Goal: Task Accomplishment & Management: Complete application form

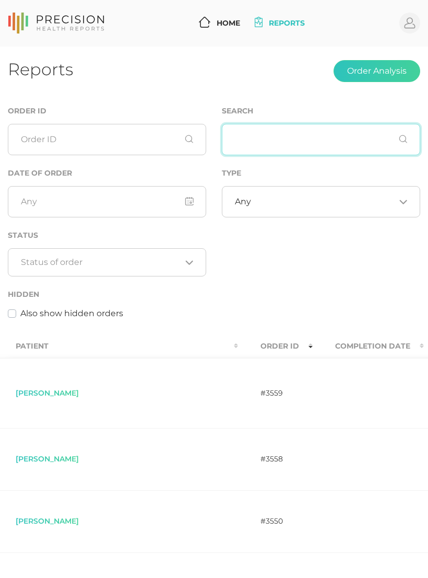
click at [322, 145] on input "text" at bounding box center [321, 139] width 199 height 31
click at [391, 77] on button "Order Analysis" at bounding box center [377, 71] width 87 height 22
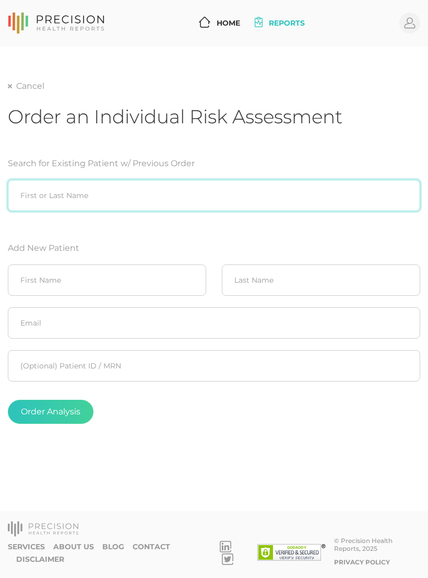
click at [27, 197] on input "search" at bounding box center [214, 195] width 413 height 31
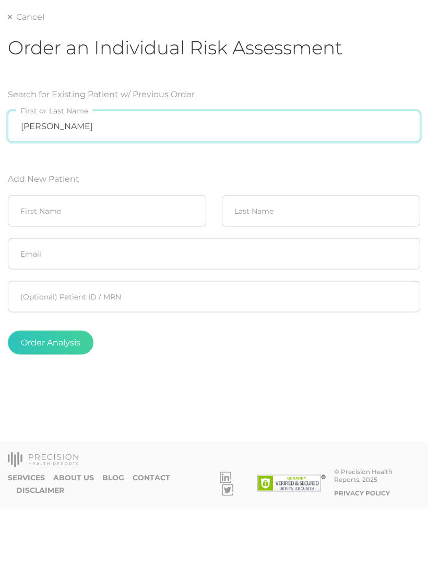
type input "[PERSON_NAME]"
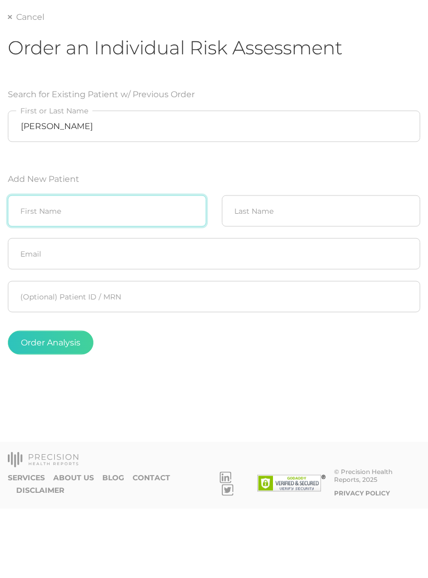
click at [163, 264] on input "text" at bounding box center [107, 279] width 199 height 31
type input "[PERSON_NAME]"
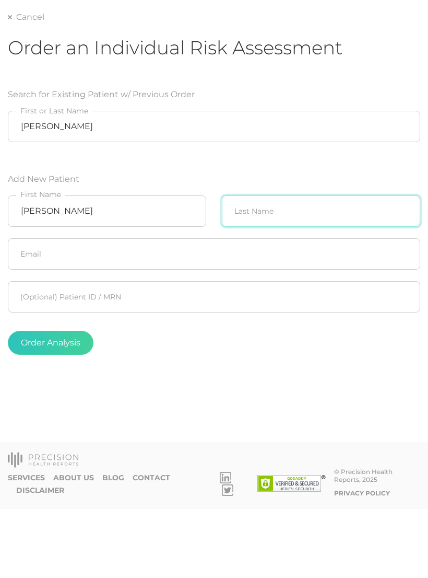
click at [339, 264] on input "text" at bounding box center [321, 279] width 199 height 31
type input "Maris"
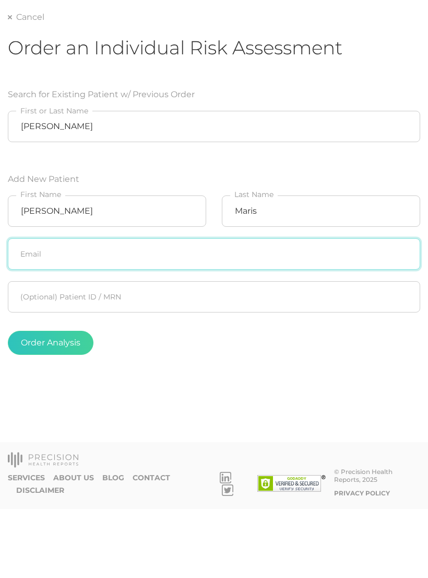
click at [364, 307] on input "text" at bounding box center [214, 322] width 413 height 31
type input "[EMAIL_ADDRESS][DOMAIN_NAME]"
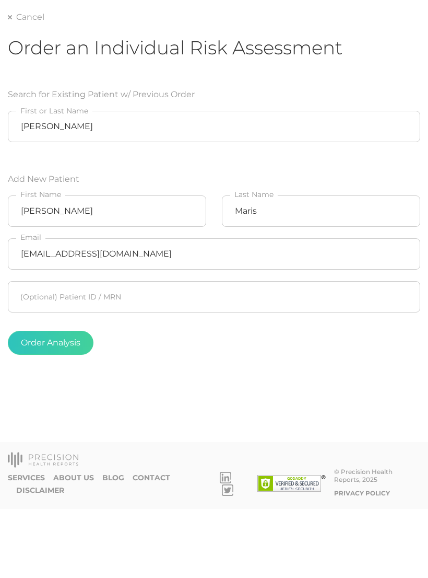
click at [69, 400] on button "Order Analysis" at bounding box center [51, 412] width 86 height 24
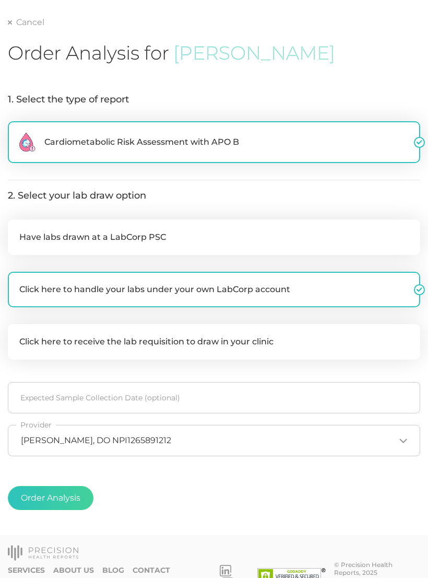
scroll to position [64, 0]
click at [70, 493] on button "Order Analysis" at bounding box center [51, 498] width 86 height 24
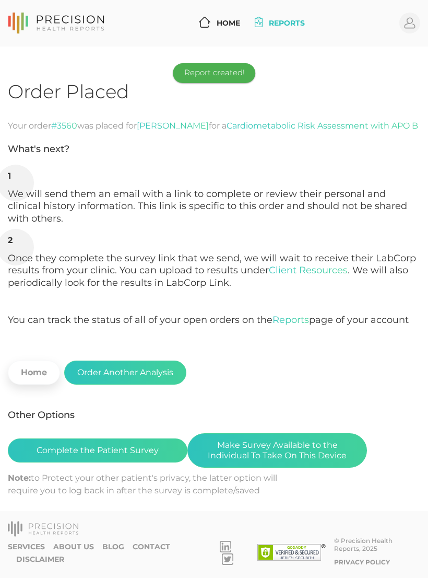
click at [141, 452] on button "Complete the Patient Survey" at bounding box center [98, 450] width 180 height 24
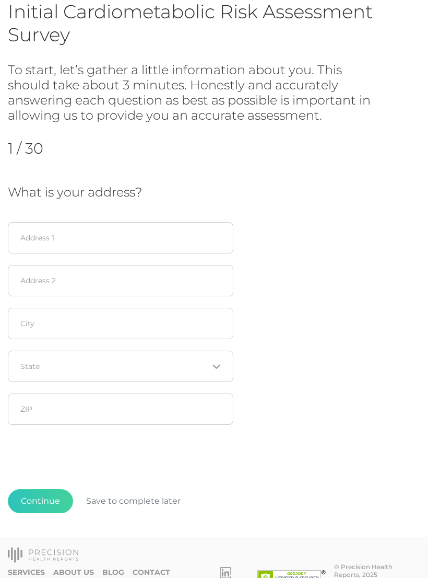
scroll to position [90, 0]
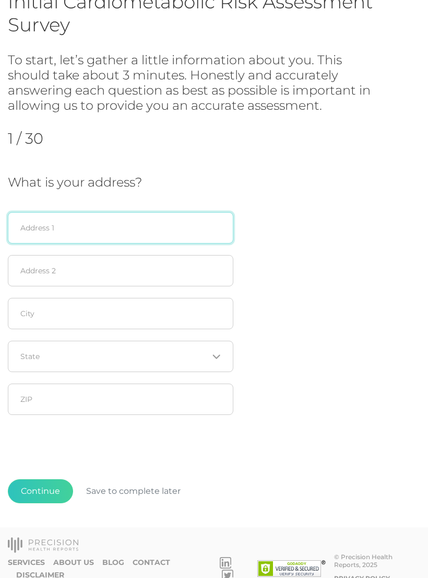
click at [134, 232] on input "text" at bounding box center [121, 227] width 226 height 31
click at [40, 225] on input "7419 sdelucca" at bounding box center [121, 227] width 226 height 31
click at [44, 226] on input "7419 sdelucca" at bounding box center [121, 227] width 226 height 31
click at [105, 227] on input "7419 sdelucca" at bounding box center [121, 227] width 226 height 31
click at [49, 226] on input "7419 sdelucca" at bounding box center [121, 227] width 226 height 31
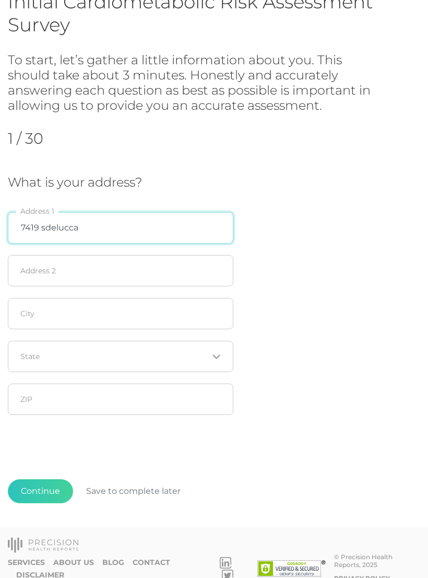
click at [46, 227] on input "7419 sdelucca" at bounding box center [121, 227] width 226 height 31
click at [84, 227] on input "7419 sdelucca" at bounding box center [121, 227] width 226 height 31
type input "7419 s delucca"
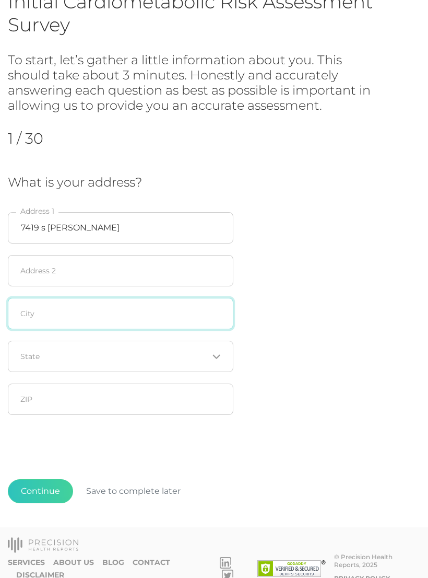
click at [147, 317] on input "text" at bounding box center [121, 313] width 226 height 31
type input "BA"
click at [141, 352] on input "Search for option" at bounding box center [115, 356] width 188 height 10
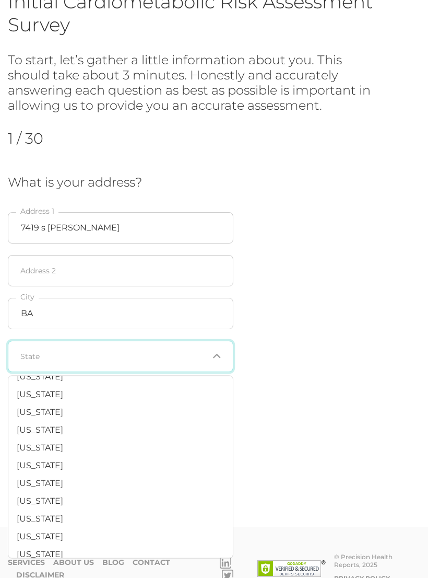
scroll to position [587, 0]
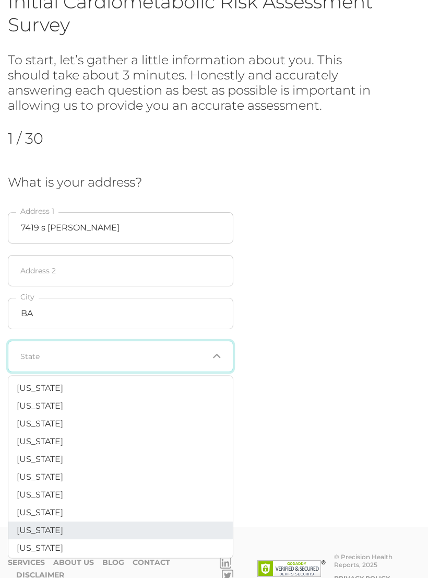
click at [57, 522] on li "Oklahoma" at bounding box center [120, 531] width 225 height 18
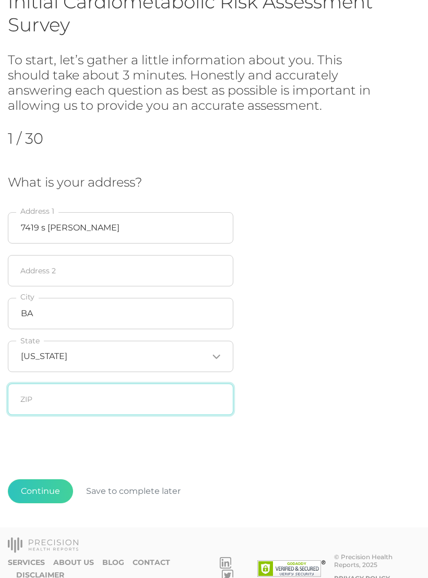
click at [121, 393] on input "text" at bounding box center [121, 399] width 226 height 31
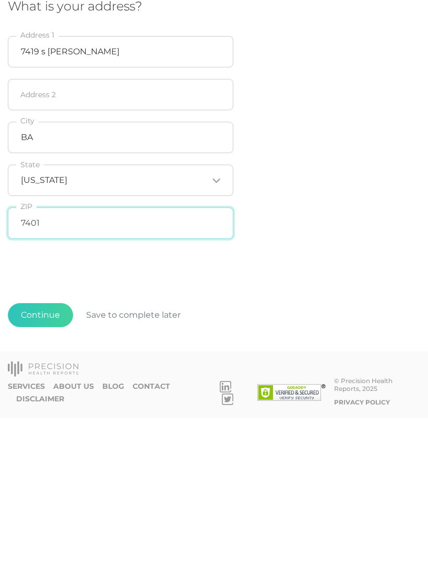
type input "74014"
click at [45, 463] on button "Continue" at bounding box center [40, 475] width 65 height 24
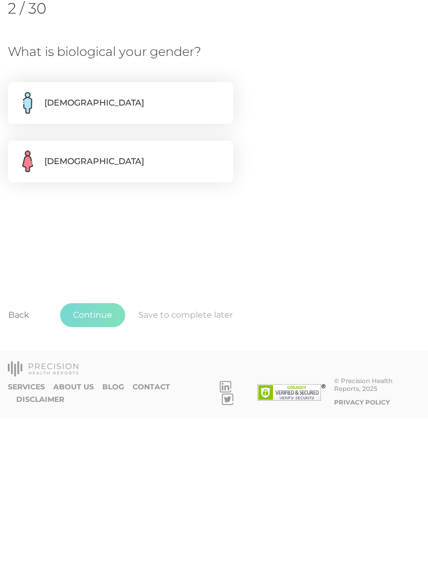
scroll to position [0, 0]
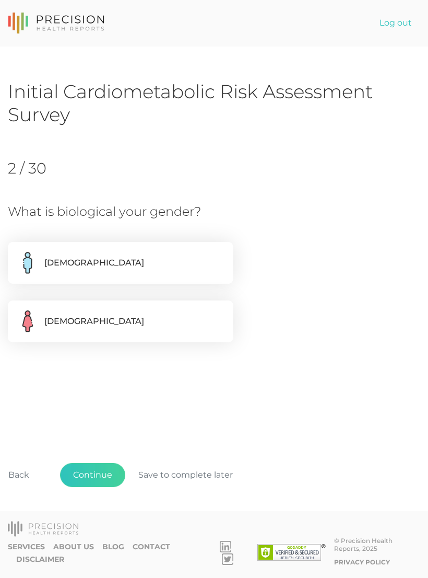
click at [175, 324] on label "Female" at bounding box center [121, 321] width 226 height 42
click at [16, 311] on input "Female" at bounding box center [12, 305] width 8 height 10
radio input "true"
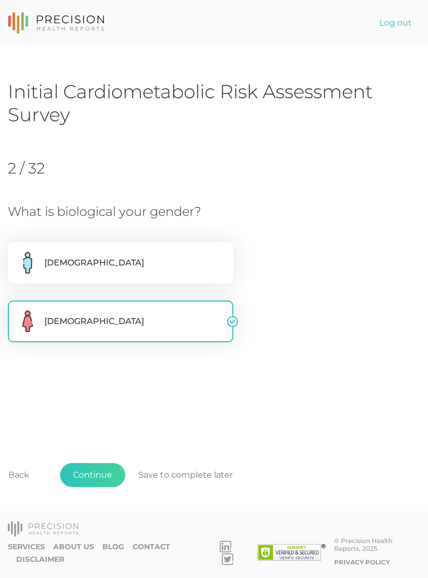
click at [100, 487] on button "Continue" at bounding box center [92, 475] width 65 height 24
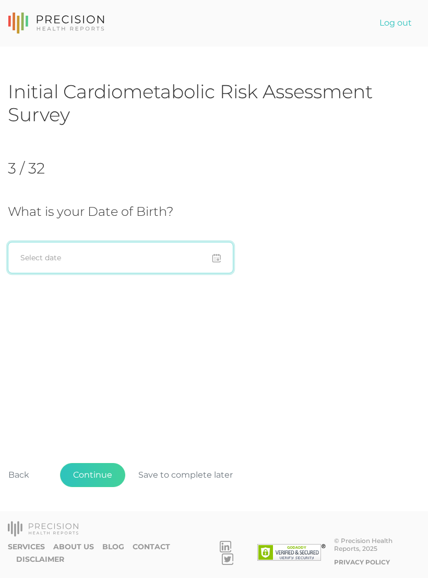
click at [160, 258] on input at bounding box center [121, 257] width 226 height 31
type input "1"
click at [149, 253] on input at bounding box center [121, 257] width 226 height 31
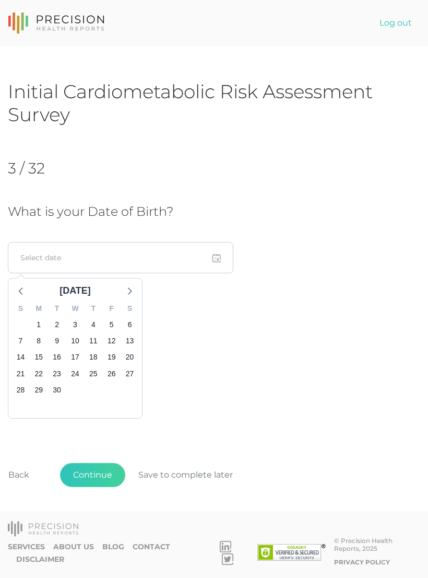
click at [82, 292] on div "September 2025" at bounding box center [75, 291] width 40 height 14
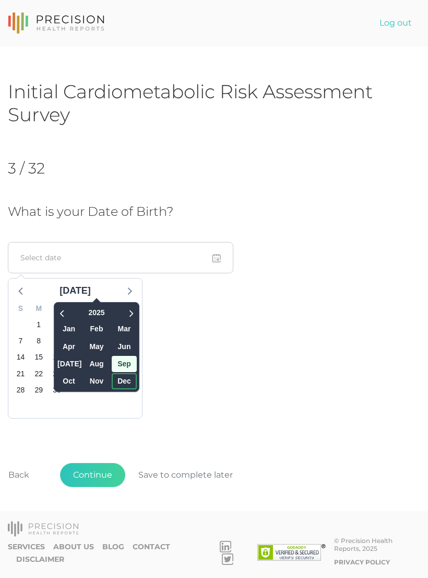
click at [112, 380] on span "Dec" at bounding box center [124, 381] width 25 height 16
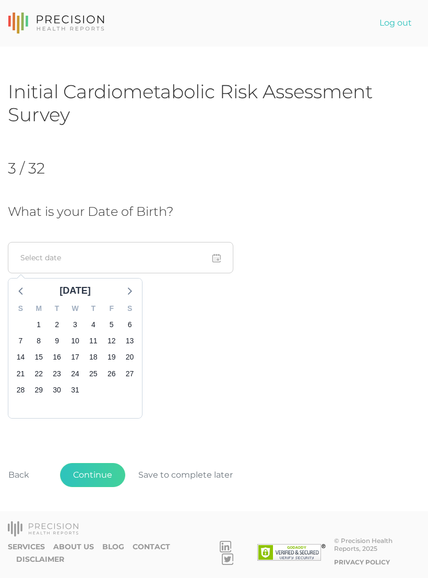
click at [95, 289] on div "December 2025" at bounding box center [75, 291] width 40 height 14
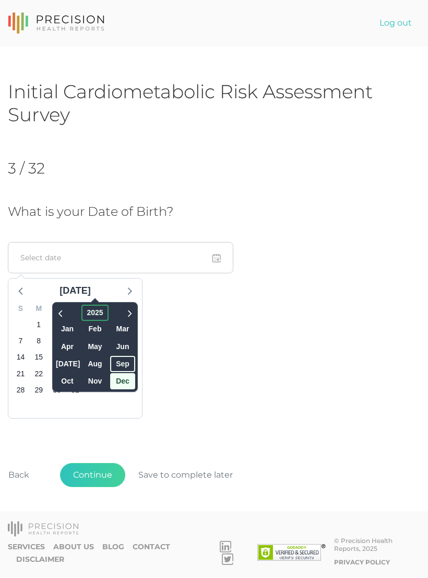
click at [82, 309] on span "2025" at bounding box center [95, 313] width 27 height 16
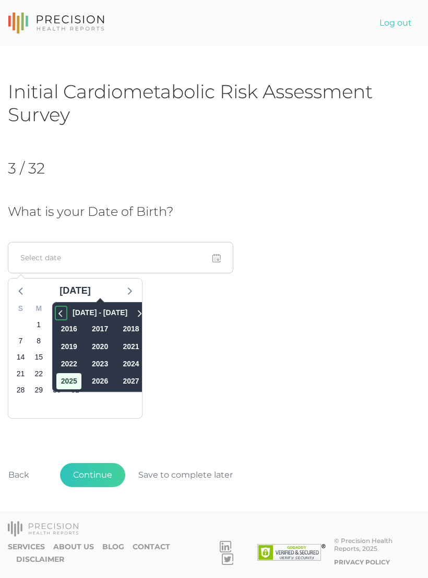
click at [56, 314] on icon at bounding box center [61, 313] width 10 height 13
click at [56, 310] on icon at bounding box center [61, 313] width 10 height 13
click at [88, 329] on span "1981" at bounding box center [100, 329] width 25 height 16
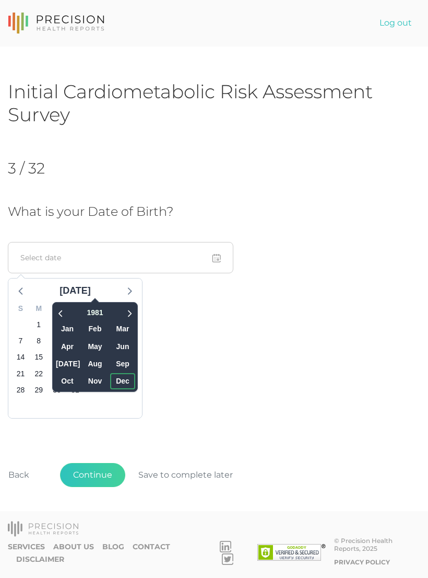
click at [110, 376] on span "Dec" at bounding box center [122, 381] width 25 height 16
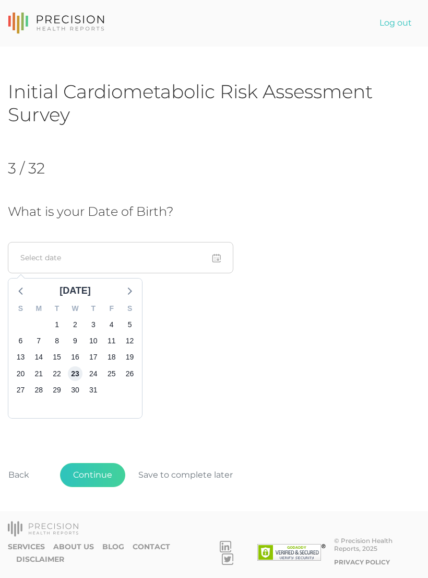
click at [78, 372] on span "23" at bounding box center [75, 373] width 15 height 15
type input "12/23/1981"
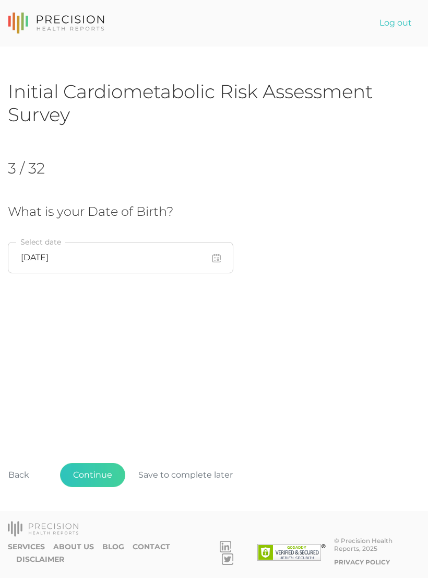
click at [100, 487] on button "Continue" at bounding box center [92, 475] width 65 height 24
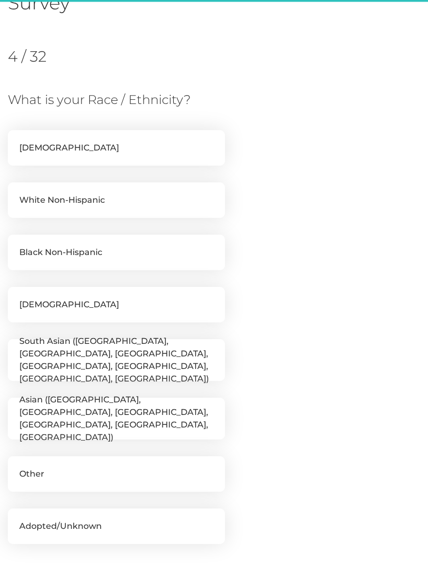
scroll to position [143, 0]
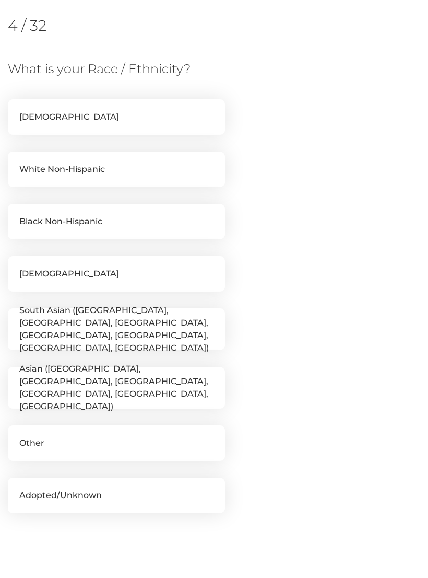
click at [102, 169] on label "White Non-Hispanic" at bounding box center [116, 170] width 217 height 36
click at [16, 162] on input "White Non-Hispanic" at bounding box center [12, 157] width 8 height 10
checkbox input "true"
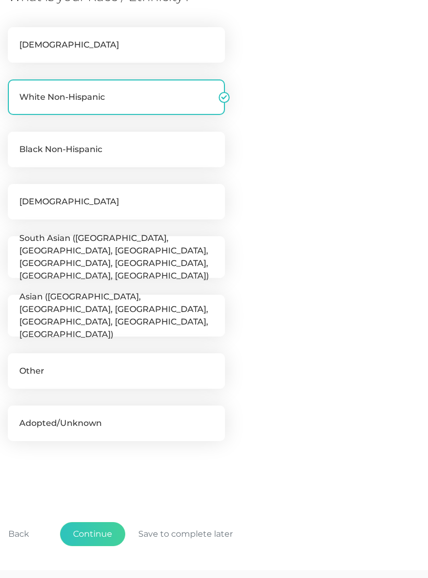
scroll to position [257, 0]
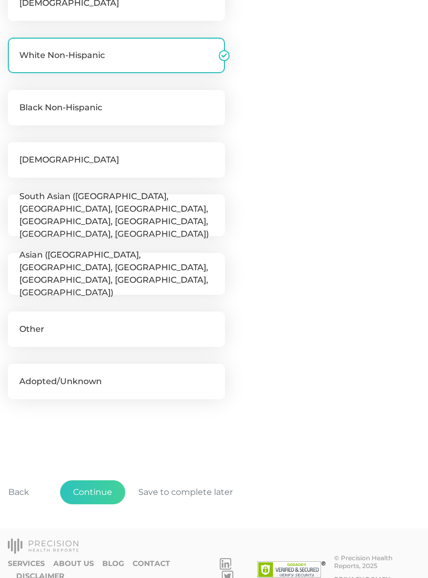
click at [102, 488] on button "Continue" at bounding box center [92, 492] width 65 height 24
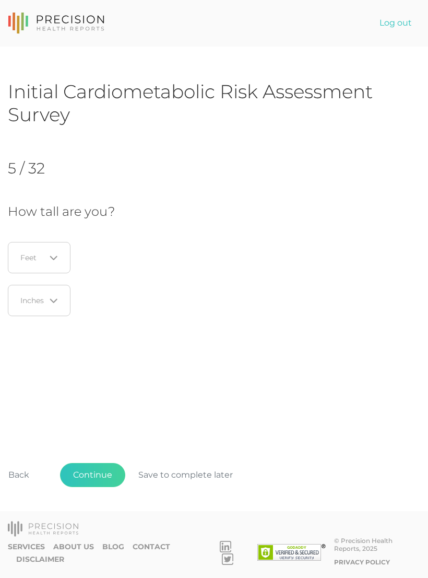
click at [56, 257] on icon "Search for option" at bounding box center [53, 258] width 6 height 3
click at [17, 320] on li "5" at bounding box center [42, 326] width 83 height 18
click at [53, 298] on icon "Search for option" at bounding box center [54, 301] width 8 height 8
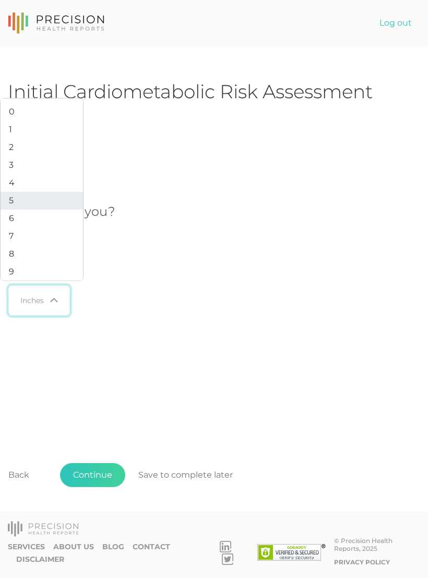
click at [14, 210] on li "5" at bounding box center [42, 201] width 83 height 18
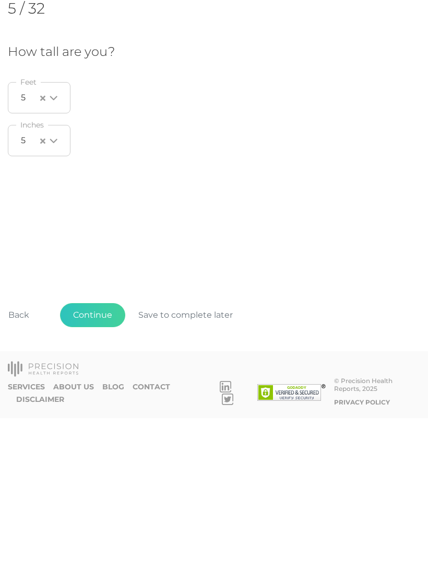
scroll to position [16, 0]
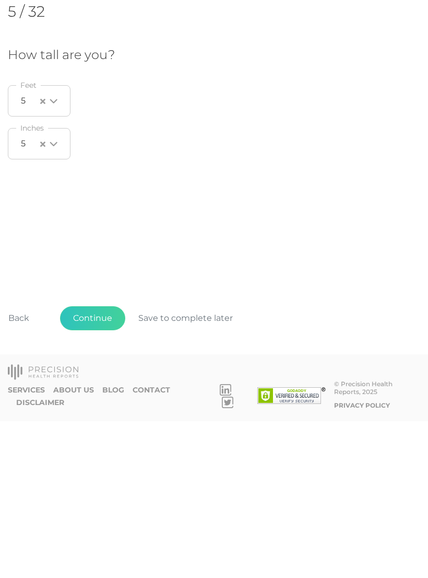
click at [98, 463] on button "Continue" at bounding box center [92, 475] width 65 height 24
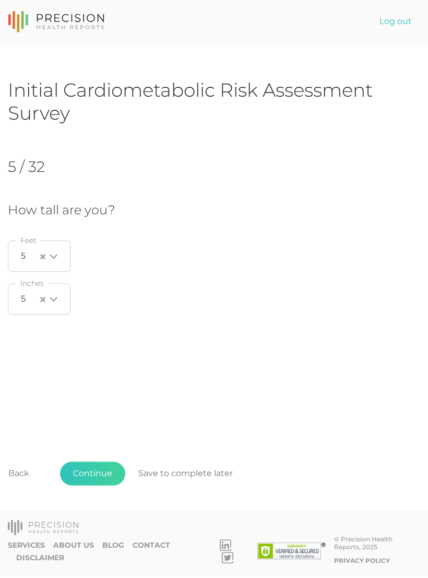
scroll to position [0, 0]
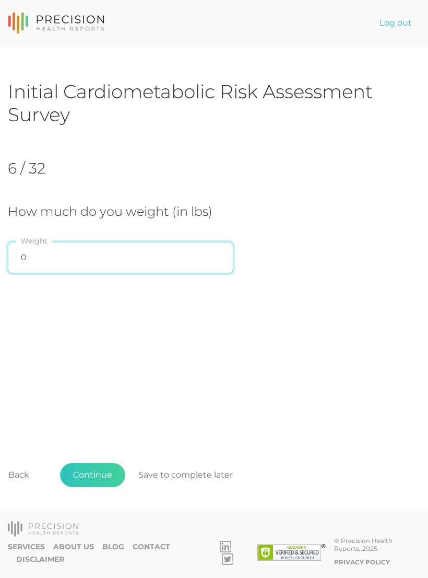
click at [143, 247] on input "0" at bounding box center [121, 257] width 226 height 31
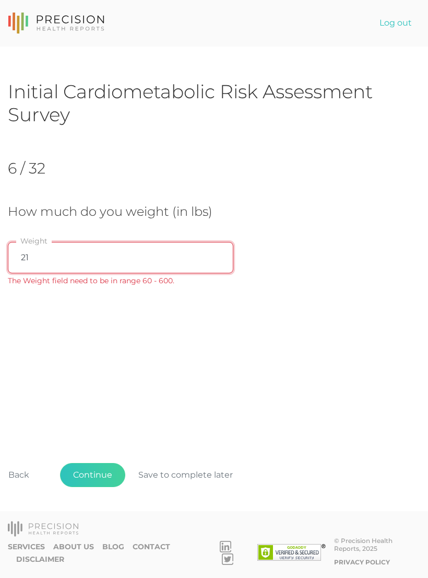
type input "210"
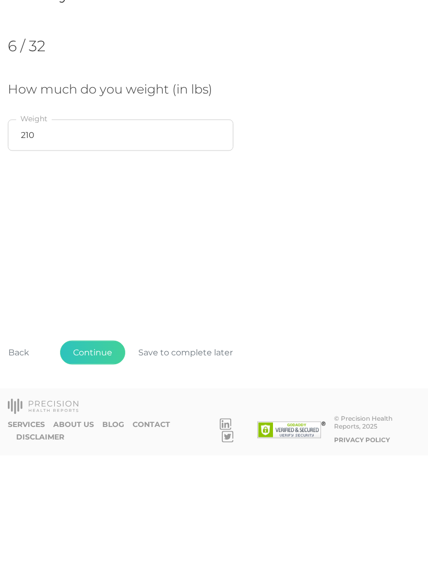
click at [101, 463] on button "Continue" at bounding box center [92, 475] width 65 height 24
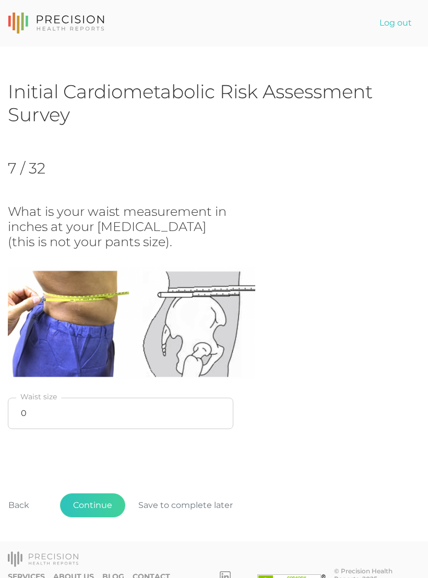
scroll to position [13, 0]
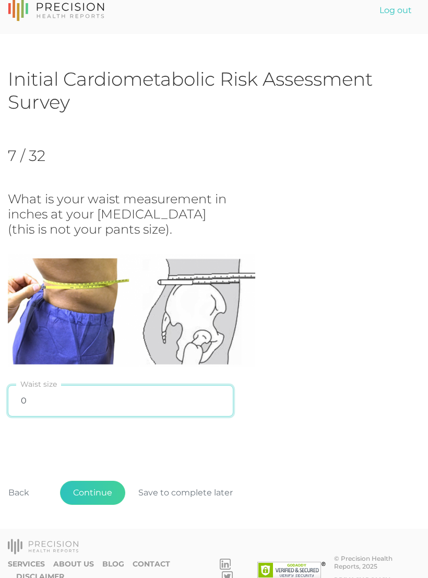
click at [47, 395] on input "0" at bounding box center [121, 400] width 226 height 31
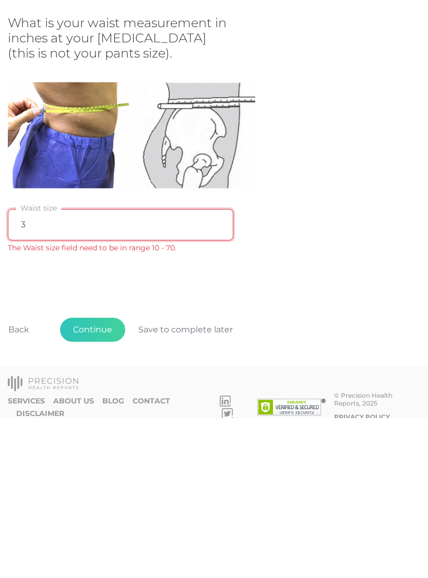
type input "37"
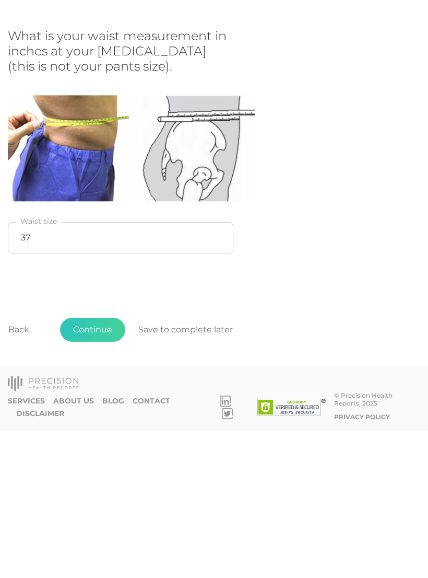
click at [102, 465] on button "Continue" at bounding box center [92, 477] width 65 height 24
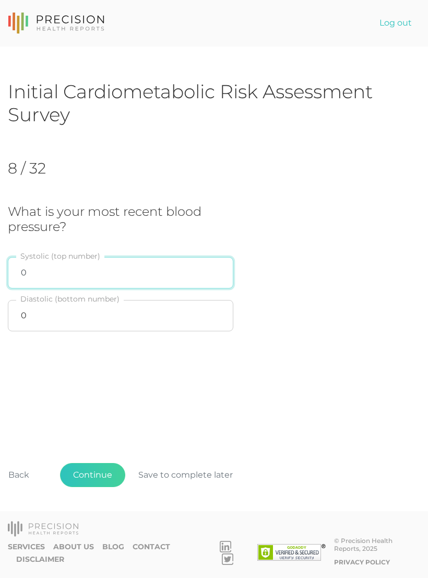
click at [129, 269] on input "0" at bounding box center [121, 272] width 226 height 31
type input "124"
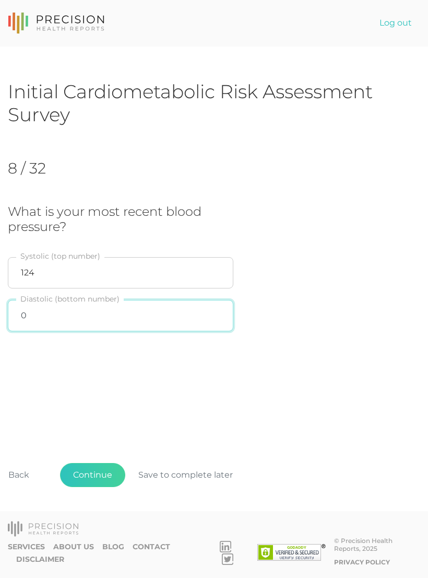
click at [166, 320] on input "0" at bounding box center [121, 315] width 226 height 31
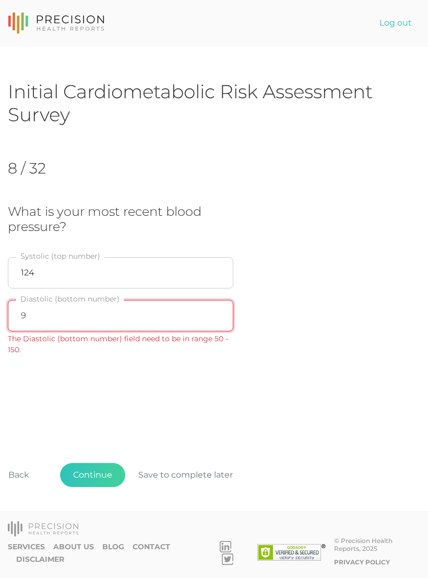
type input "93"
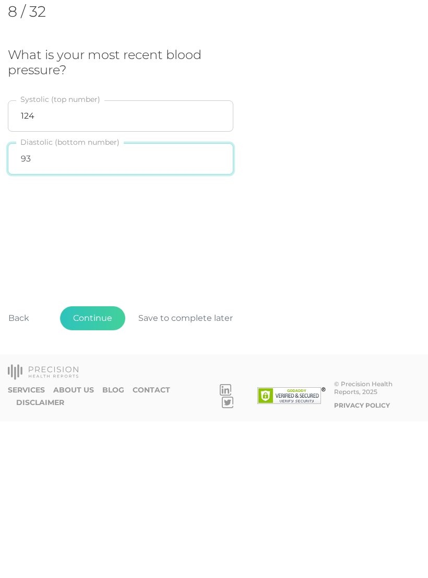
scroll to position [8, 0]
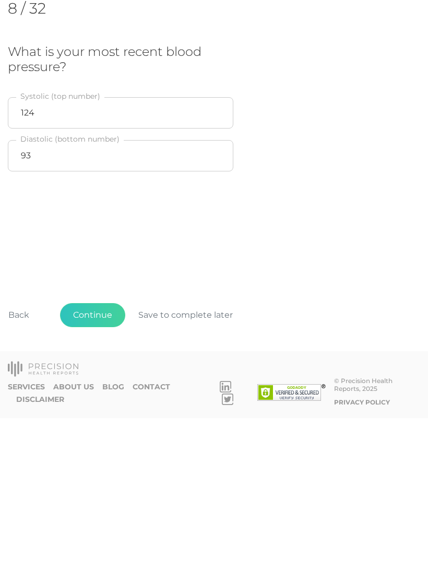
click at [102, 463] on button "Continue" at bounding box center [92, 475] width 65 height 24
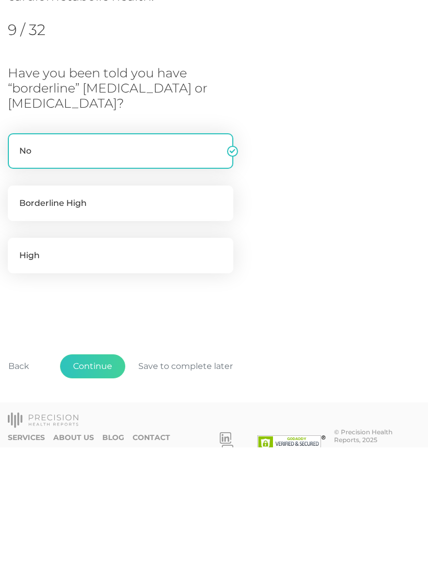
scroll to position [41, 0]
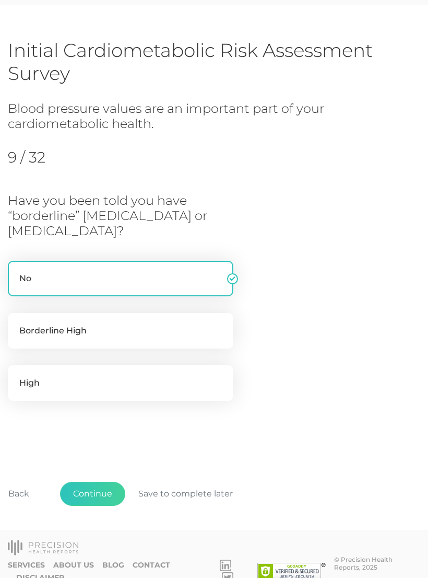
click at [97, 381] on label "High" at bounding box center [121, 383] width 226 height 36
click at [16, 376] on input "High" at bounding box center [12, 370] width 8 height 10
radio input "true"
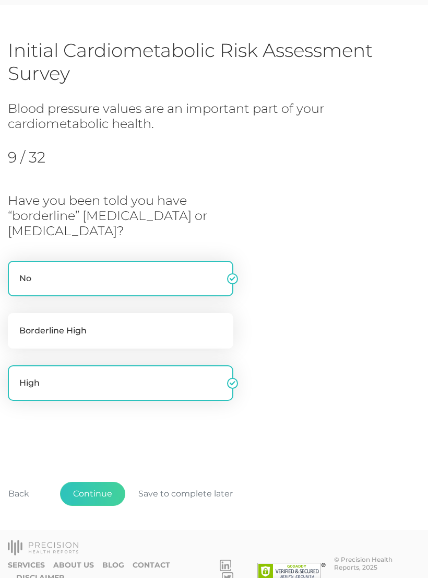
radio input "false"
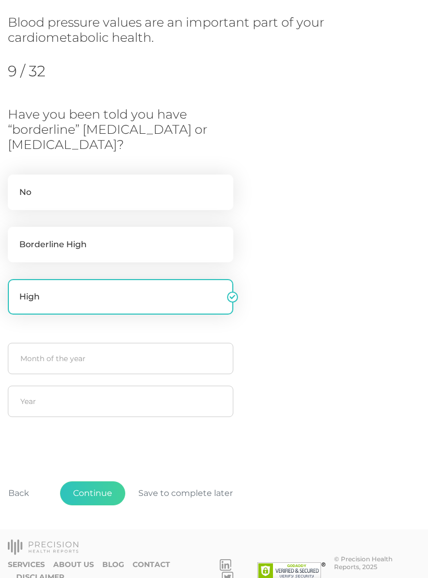
scroll to position [128, 0]
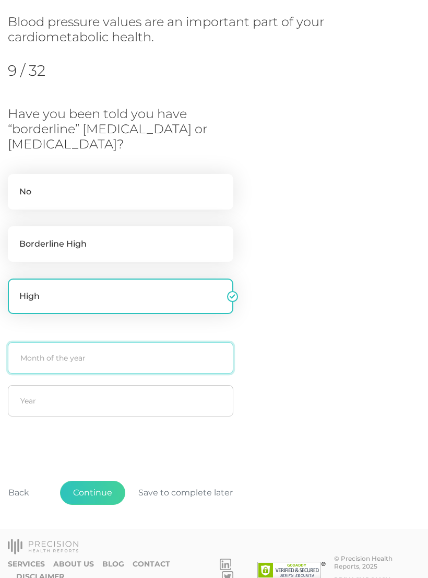
click at [87, 360] on input "text" at bounding box center [121, 357] width 226 height 31
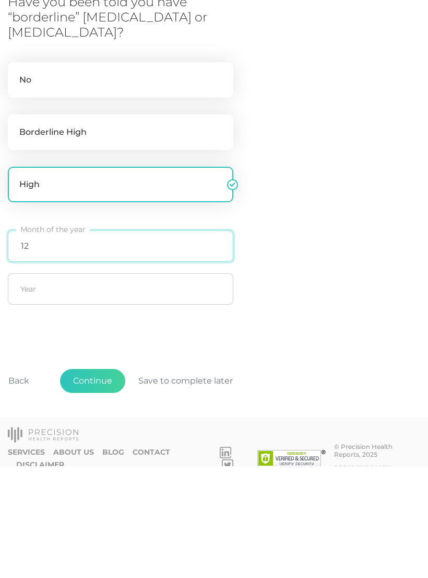
type input "12"
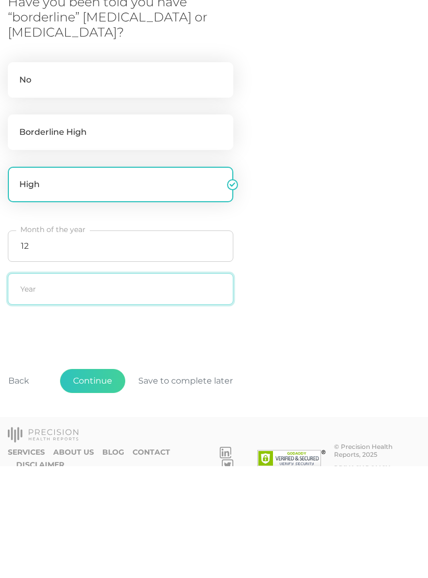
click at [151, 385] on input "text" at bounding box center [121, 400] width 226 height 31
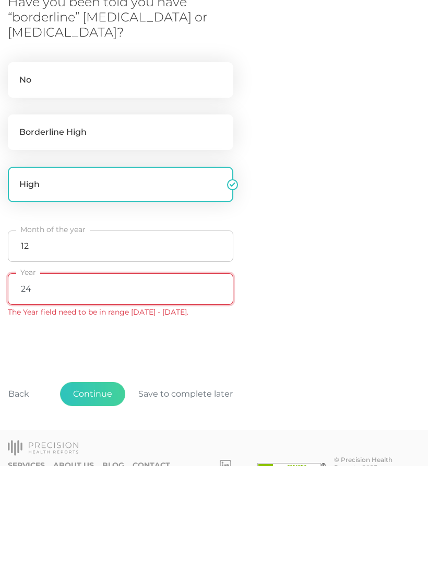
type input "2"
type input "2024"
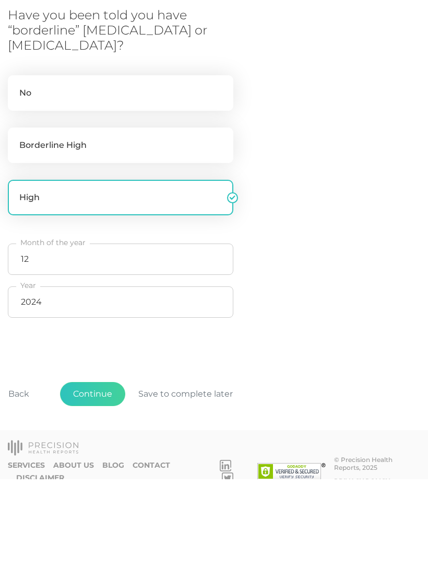
click at [99, 481] on button "Continue" at bounding box center [92, 493] width 65 height 24
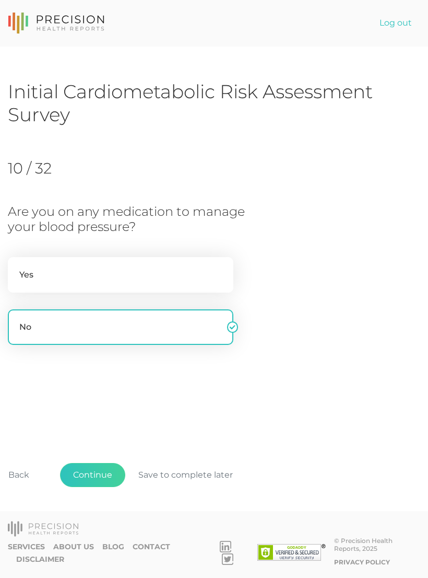
click at [168, 264] on label "Yes" at bounding box center [121, 275] width 226 height 36
click at [16, 264] on input "Yes" at bounding box center [12, 262] width 8 height 10
radio input "true"
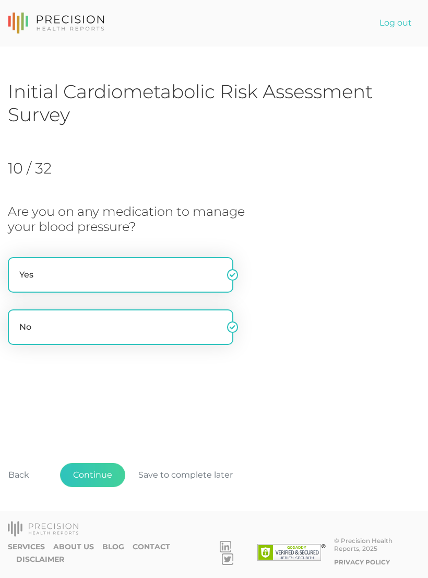
radio input "false"
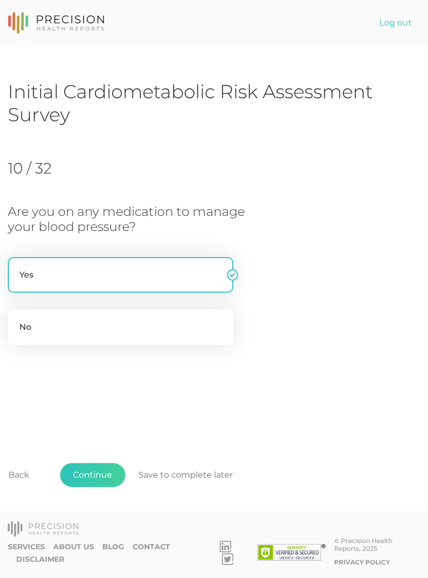
click at [98, 487] on button "Continue" at bounding box center [92, 475] width 65 height 24
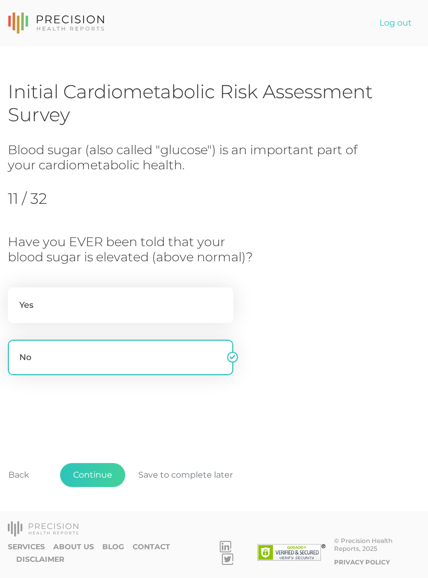
click at [100, 487] on button "Continue" at bounding box center [92, 475] width 65 height 24
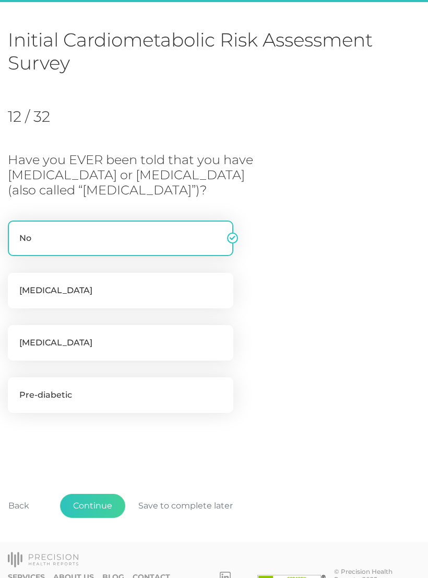
scroll to position [64, 0]
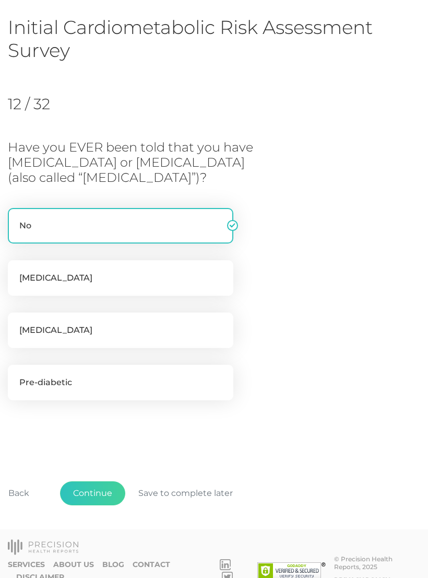
click at [100, 488] on button "Continue" at bounding box center [92, 493] width 65 height 24
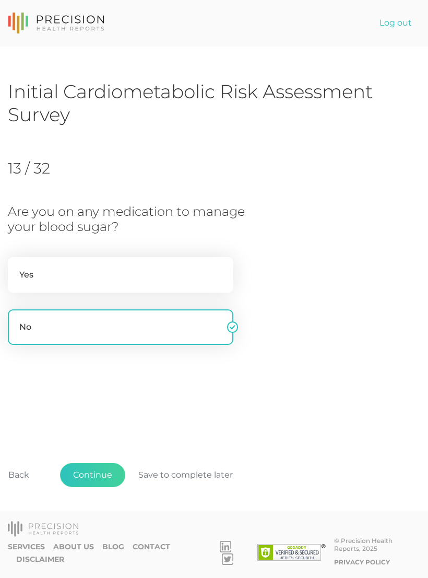
click at [101, 487] on button "Continue" at bounding box center [92, 475] width 65 height 24
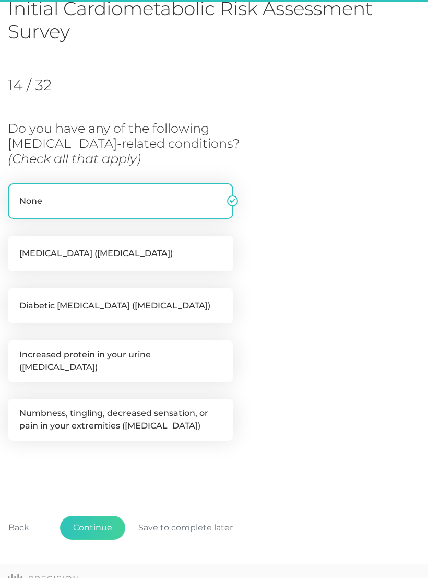
scroll to position [111, 0]
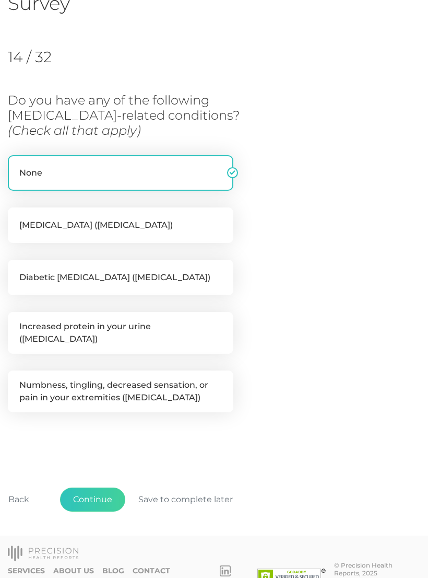
click at [104, 489] on button "Continue" at bounding box center [92, 500] width 65 height 24
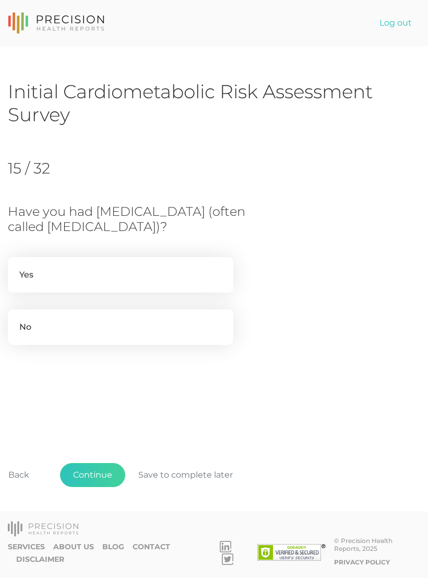
click at [128, 339] on label "No" at bounding box center [121, 327] width 226 height 36
click at [16, 320] on input "No" at bounding box center [12, 314] width 8 height 10
radio input "true"
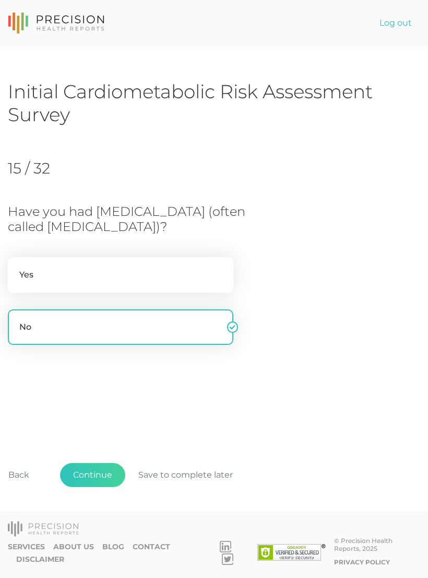
click at [110, 487] on button "Continue" at bounding box center [92, 475] width 65 height 24
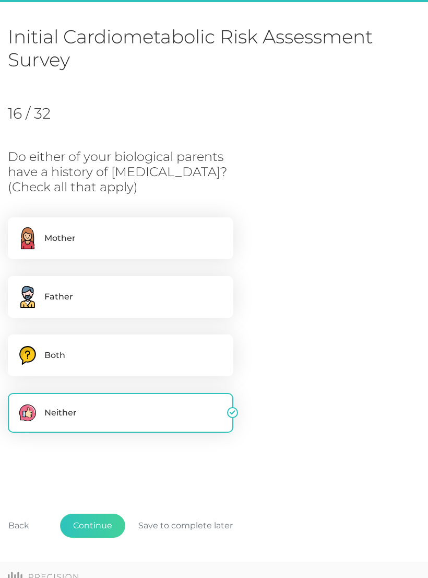
scroll to position [64, 0]
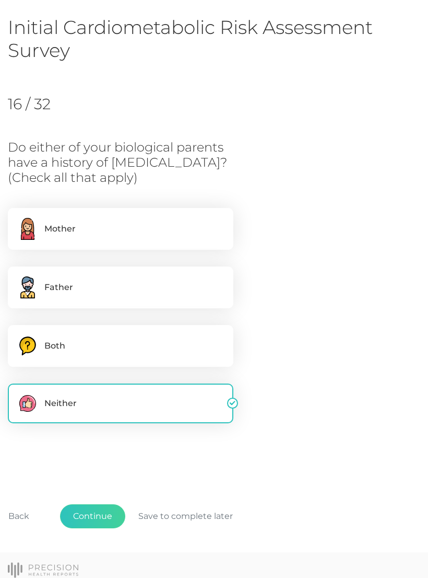
click at [106, 510] on button "Continue" at bounding box center [92, 516] width 65 height 24
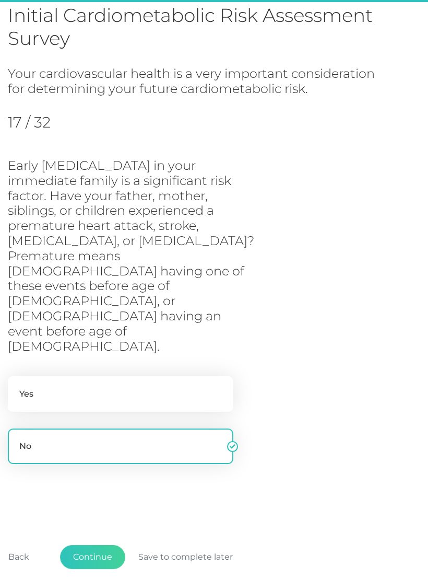
scroll to position [77, 0]
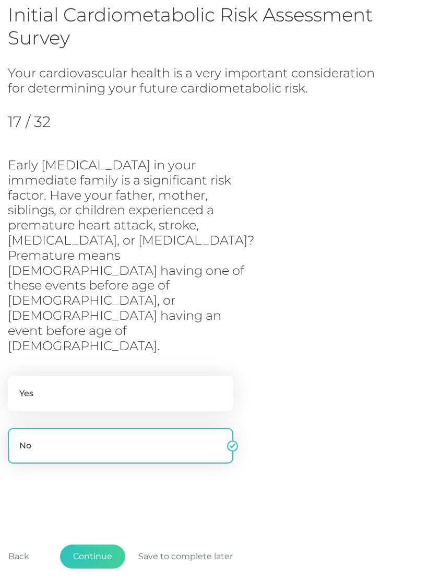
click at [99, 544] on button "Continue" at bounding box center [92, 556] width 65 height 24
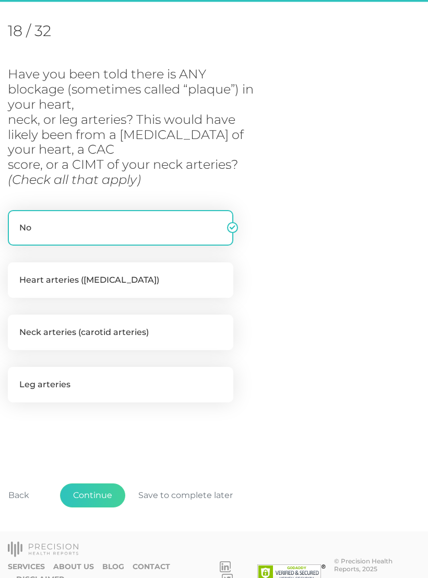
scroll to position [137, 0]
click at [103, 489] on button "Continue" at bounding box center [92, 495] width 65 height 24
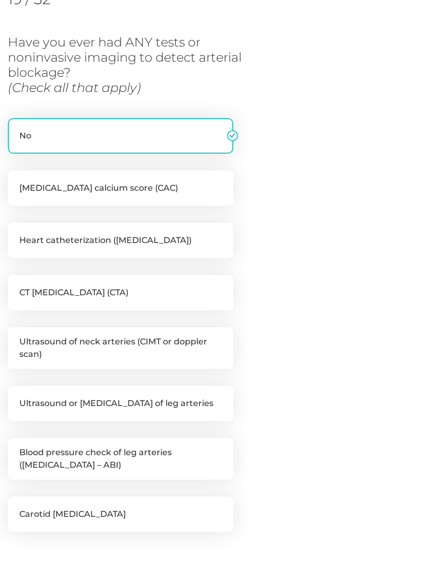
scroll to position [300, 0]
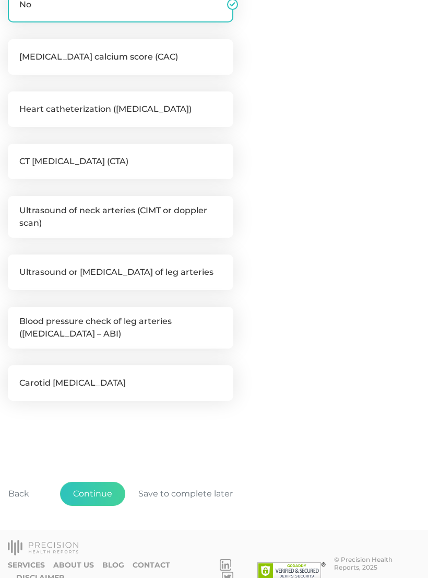
click at [91, 488] on button "Continue" at bounding box center [92, 494] width 65 height 24
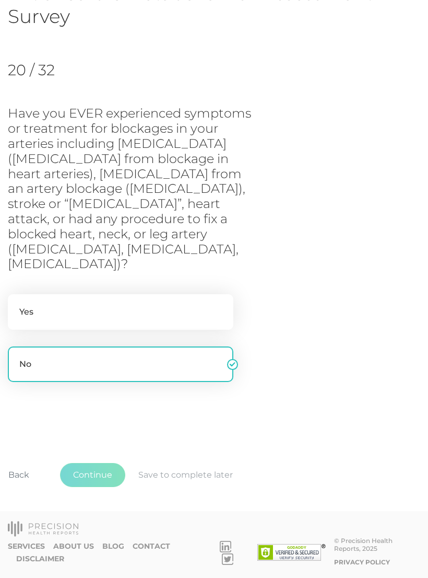
scroll to position [48, 0]
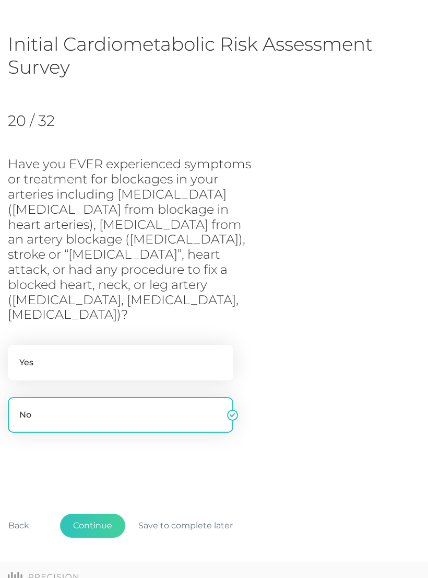
click at [105, 514] on button "Continue" at bounding box center [92, 526] width 65 height 24
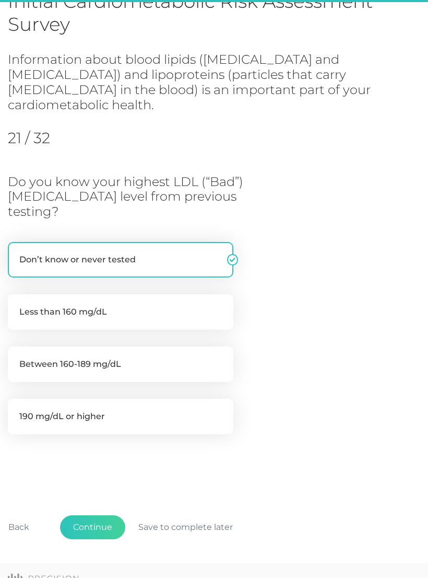
scroll to position [94, 0]
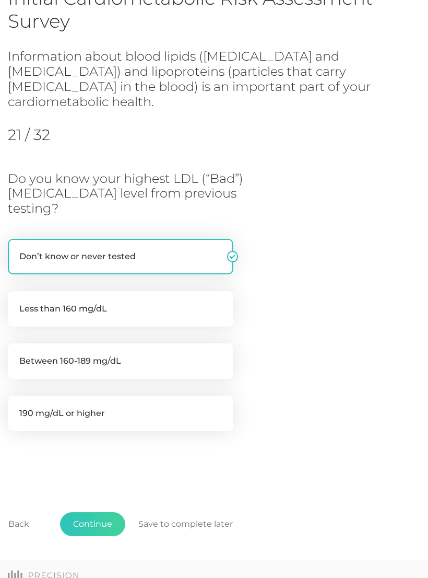
click at [101, 512] on button "Continue" at bounding box center [92, 524] width 65 height 24
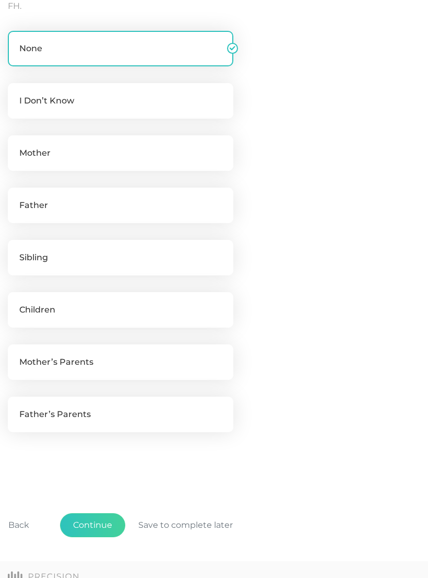
scroll to position [338, 0]
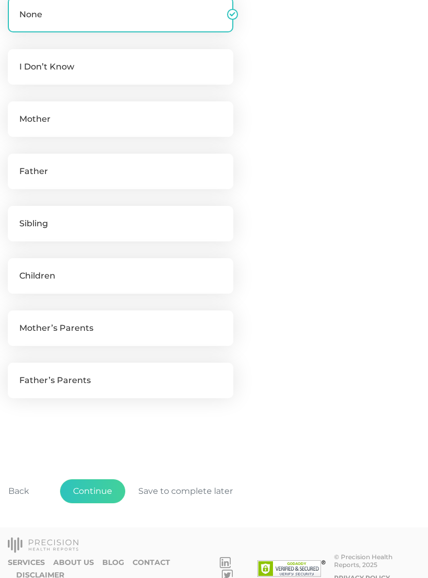
click at [111, 73] on label "I Don’t Know" at bounding box center [121, 67] width 226 height 36
click at [16, 60] on input "I Don’t Know" at bounding box center [12, 54] width 8 height 10
checkbox input "true"
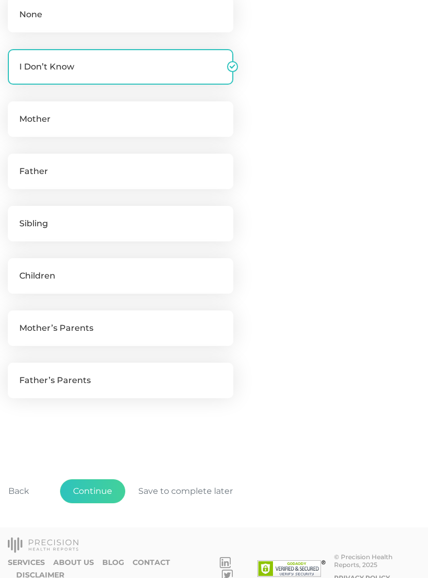
checkbox input "false"
click at [98, 488] on button "Continue" at bounding box center [92, 491] width 65 height 24
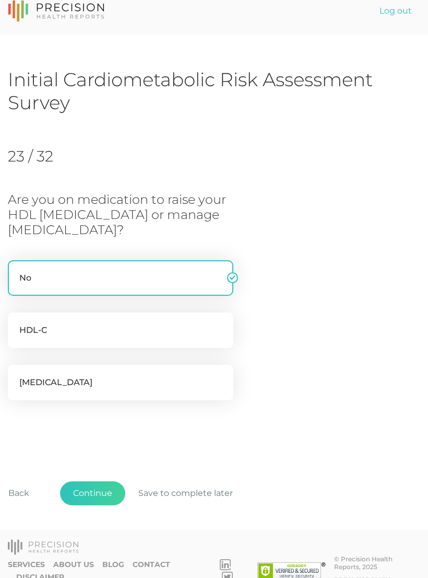
click at [102, 491] on button "Continue" at bounding box center [92, 493] width 65 height 24
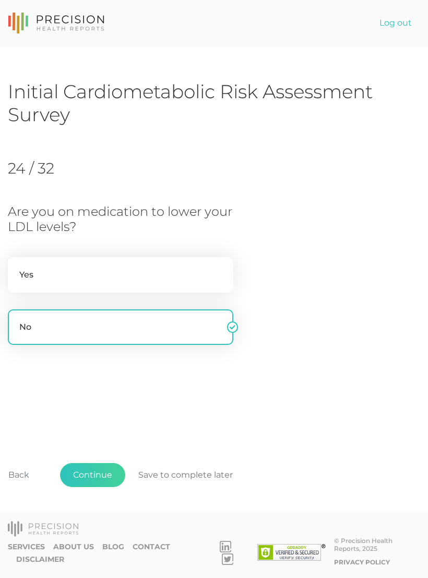
click at [99, 485] on button "Continue" at bounding box center [92, 475] width 65 height 24
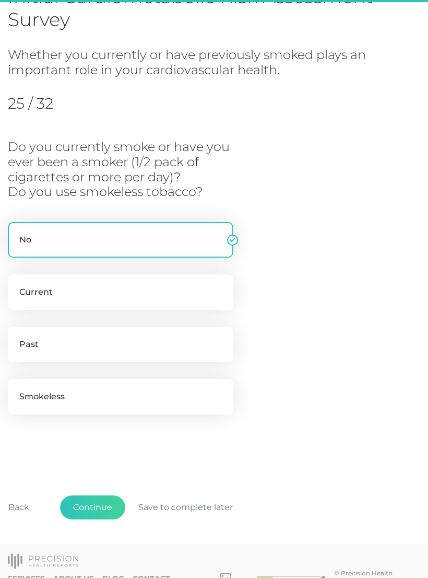
scroll to position [108, 0]
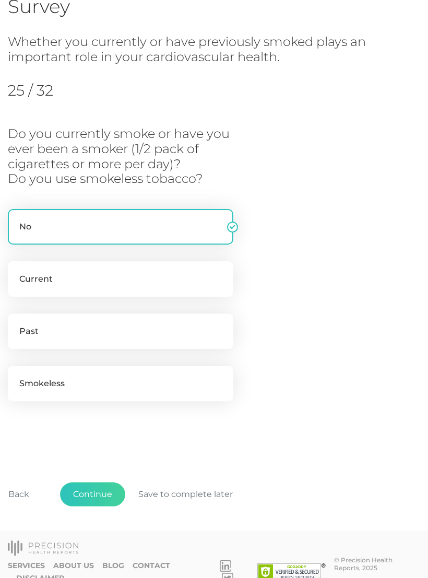
click at [101, 488] on button "Continue" at bounding box center [92, 494] width 65 height 24
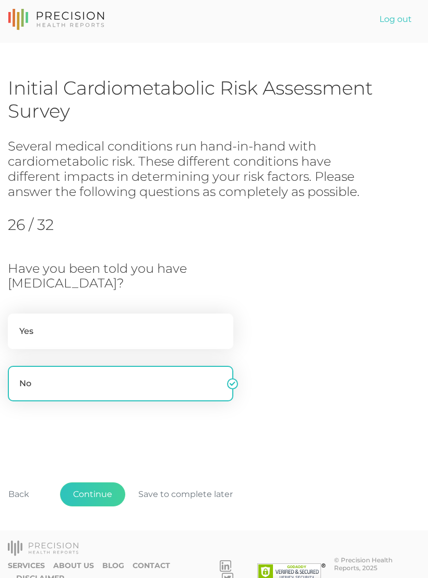
click at [109, 486] on button "Continue" at bounding box center [92, 494] width 65 height 24
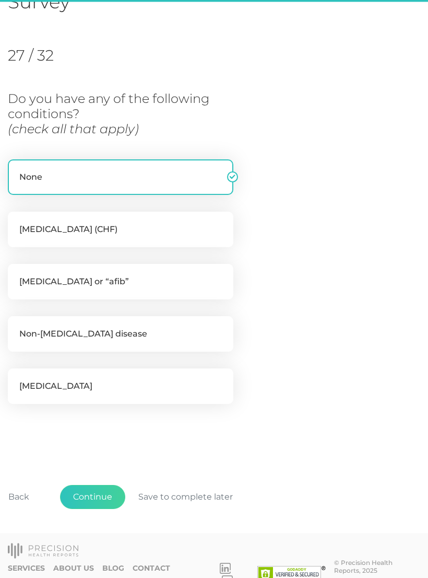
scroll to position [117, 0]
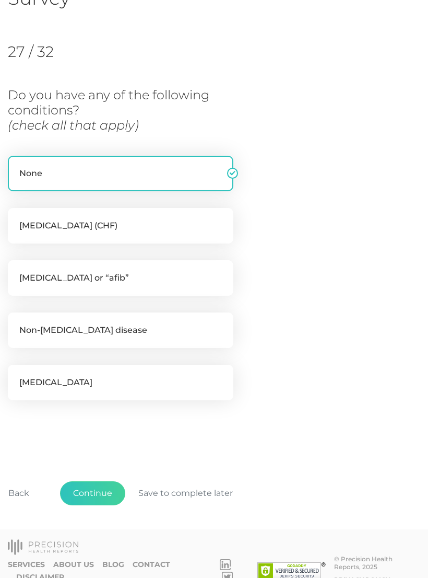
click at [106, 486] on button "Continue" at bounding box center [92, 493] width 65 height 24
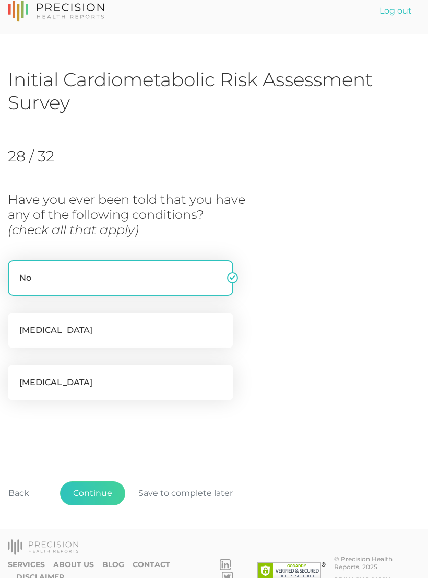
click at [105, 490] on button "Continue" at bounding box center [92, 493] width 65 height 24
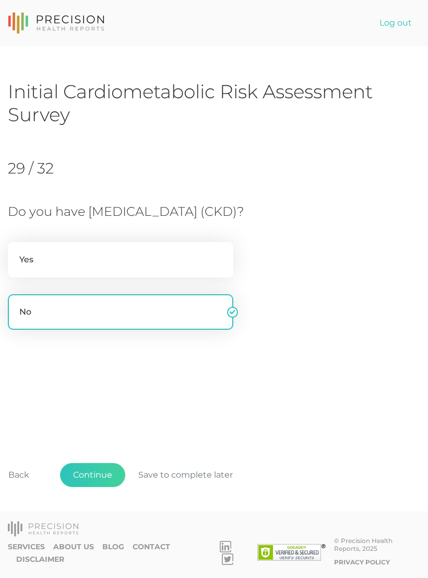
click at [102, 487] on button "Continue" at bounding box center [92, 475] width 65 height 24
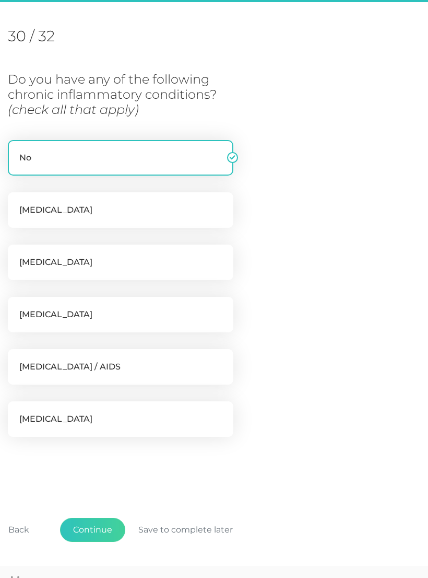
scroll to position [143, 0]
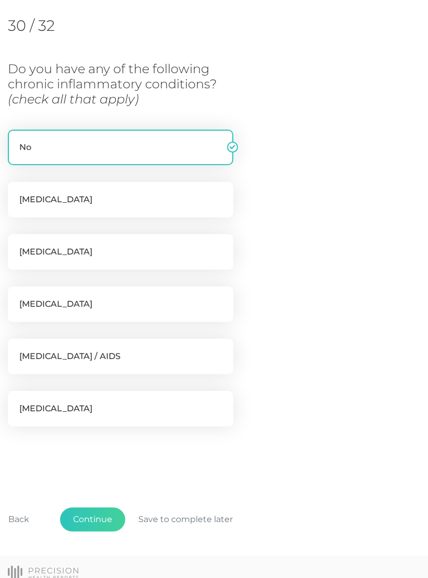
click at [100, 513] on button "Continue" at bounding box center [92, 519] width 65 height 24
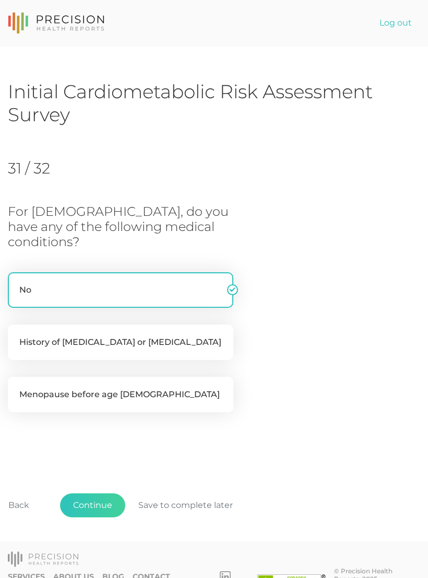
click at [105, 493] on button "Continue" at bounding box center [92, 505] width 65 height 24
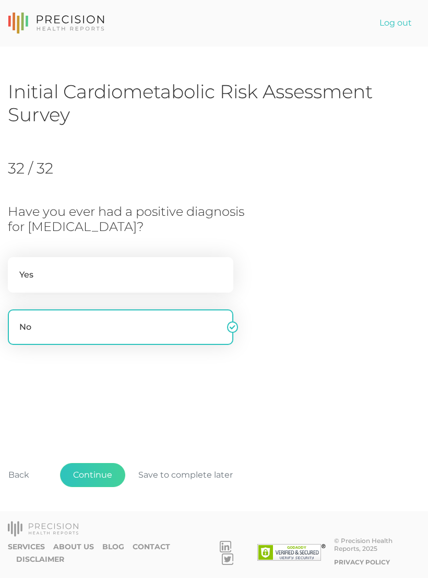
click at [160, 269] on label "Yes" at bounding box center [121, 275] width 226 height 36
click at [16, 268] on input "Yes" at bounding box center [12, 262] width 8 height 10
radio input "true"
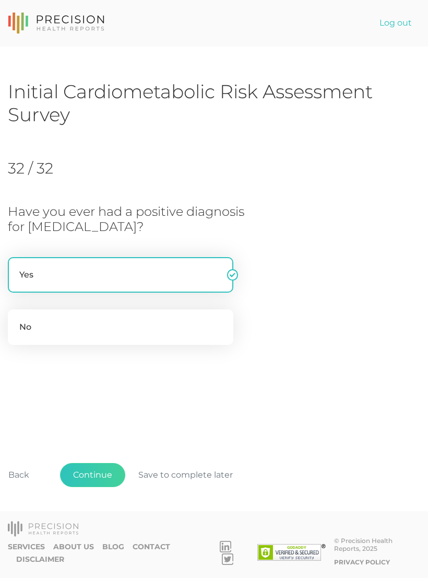
click at [102, 487] on button "Continue" at bounding box center [92, 475] width 65 height 24
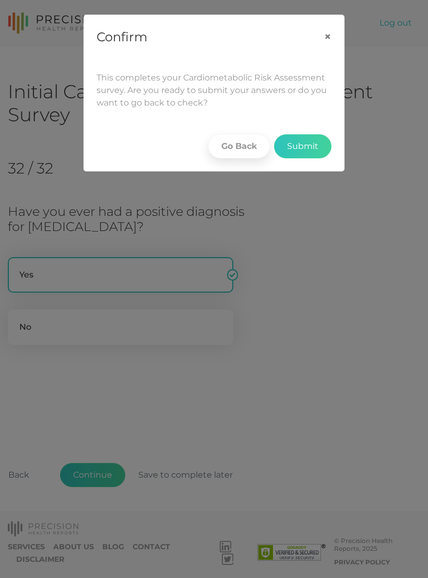
click at [304, 143] on button "Submit" at bounding box center [302, 146] width 57 height 24
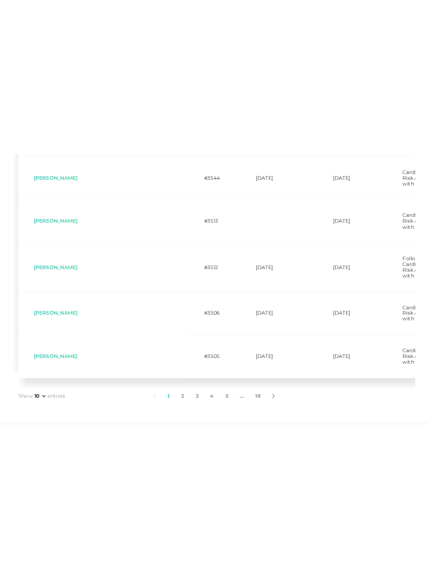
scroll to position [578, 0]
